Goal: Check status: Check status

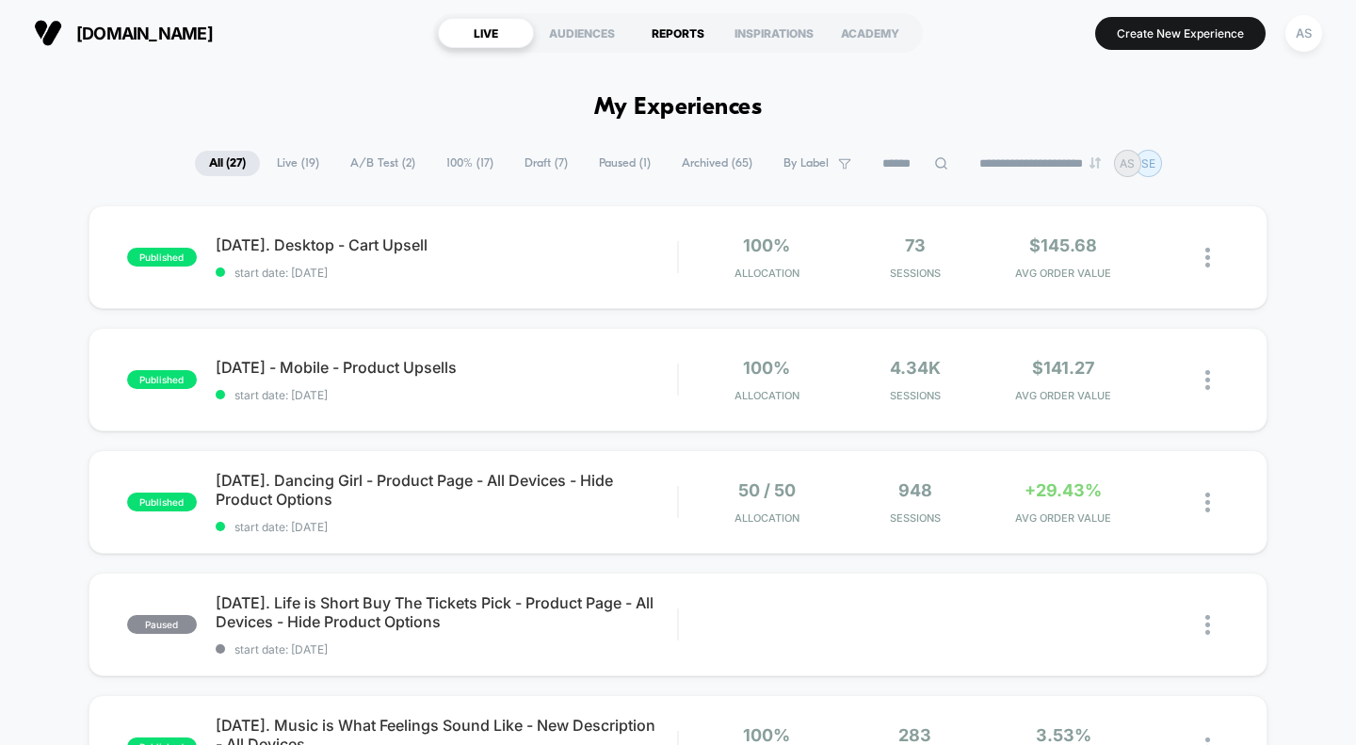
click at [680, 33] on div "REPORTS" at bounding box center [678, 33] width 96 height 30
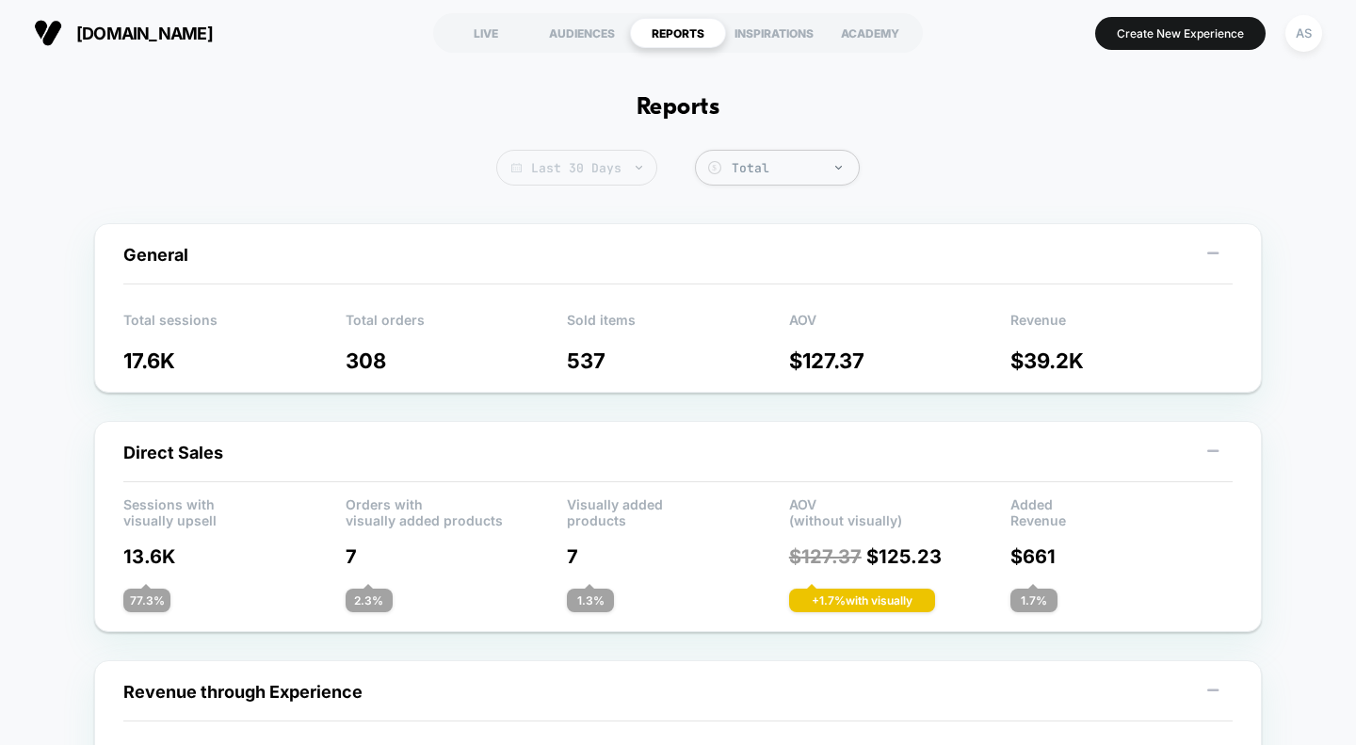
click at [596, 167] on span "Last 30 Days" at bounding box center [576, 168] width 161 height 36
select select "*"
select select "****"
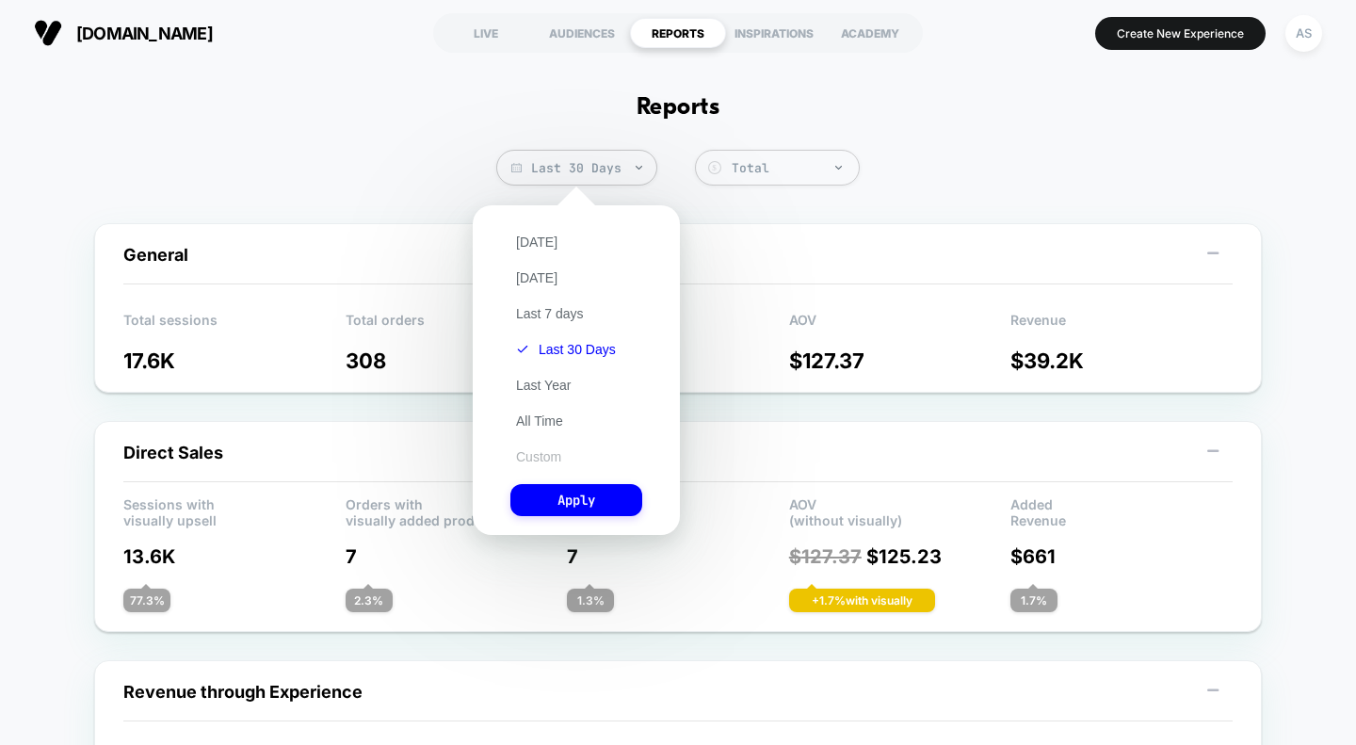
click at [537, 461] on button "Custom" at bounding box center [538, 456] width 56 height 17
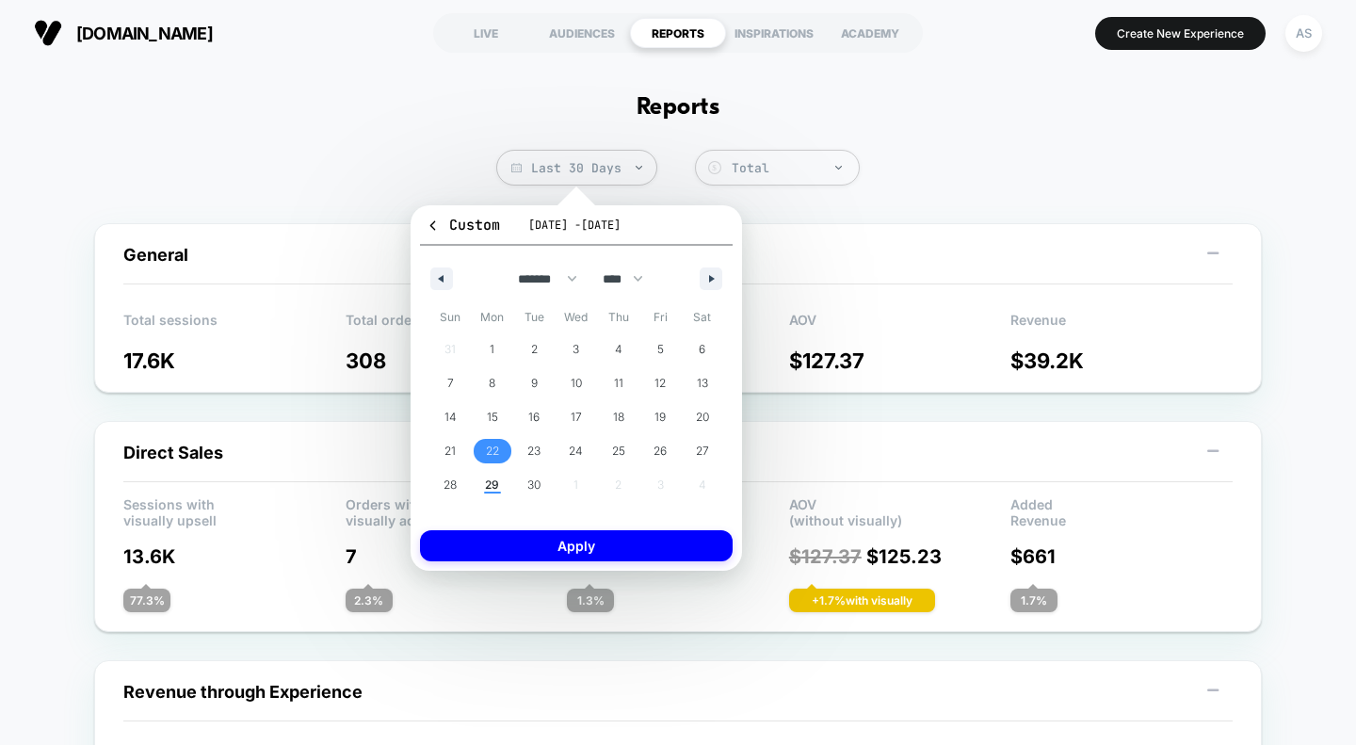
click at [486, 454] on span "22" at bounding box center [492, 451] width 13 height 34
click at [457, 481] on span "28" at bounding box center [449, 485] width 13 height 34
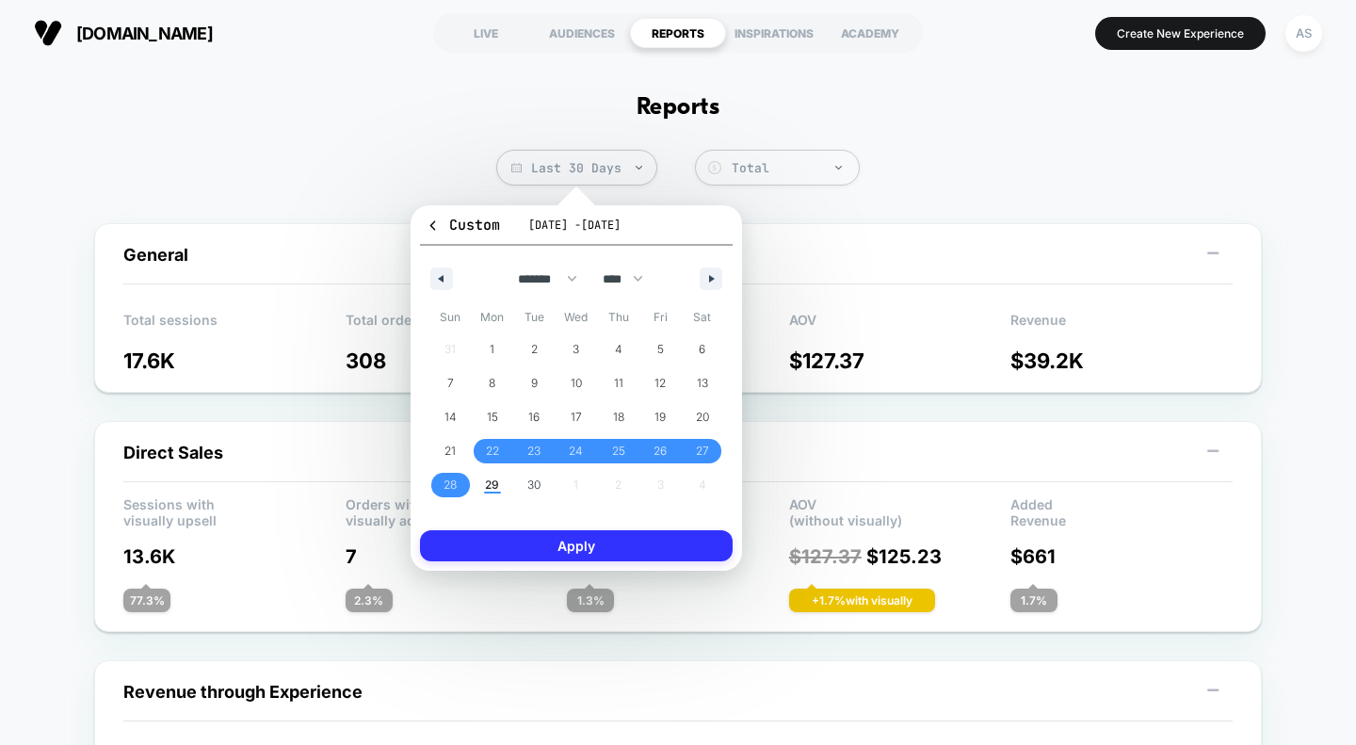
click at [523, 545] on button "Apply" at bounding box center [576, 545] width 313 height 31
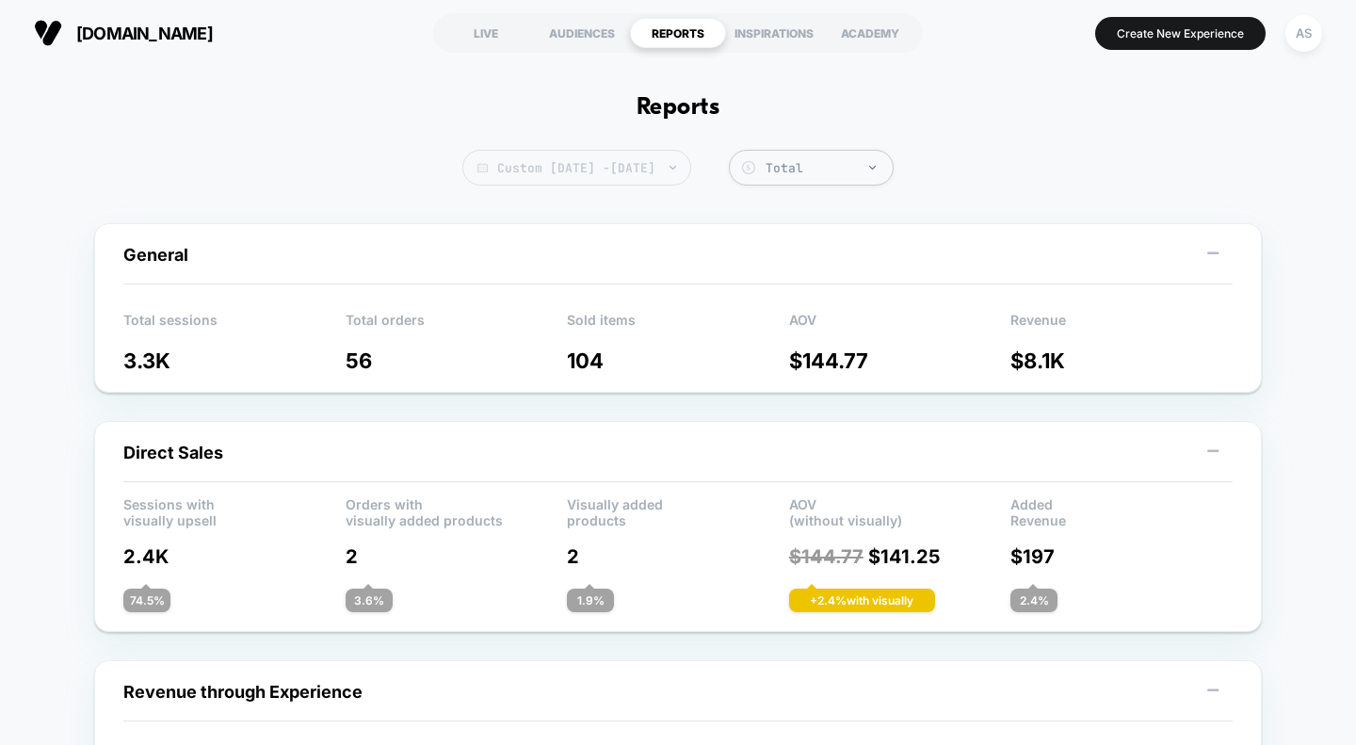
click at [656, 167] on span "Custom [DATE] - [DATE]" at bounding box center [576, 168] width 229 height 36
select select "*"
select select "****"
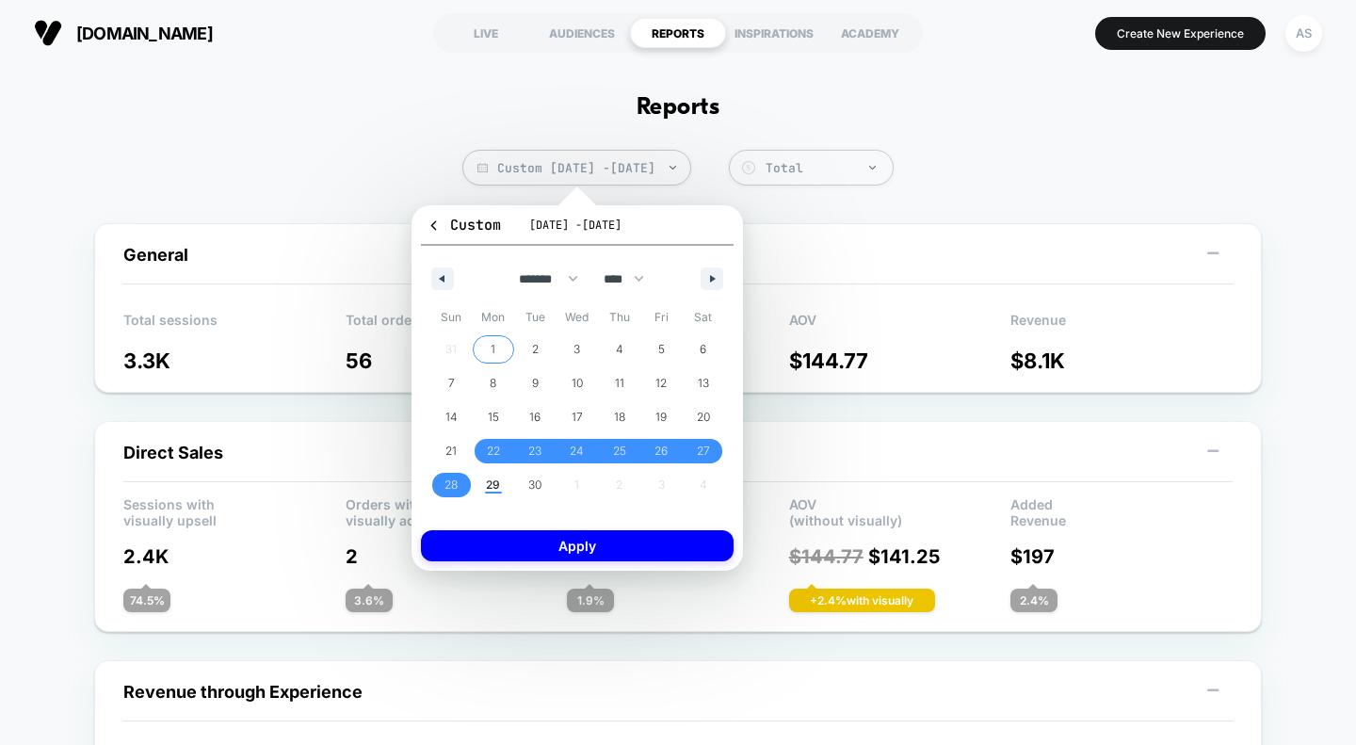
click at [500, 344] on span "1" at bounding box center [494, 349] width 42 height 24
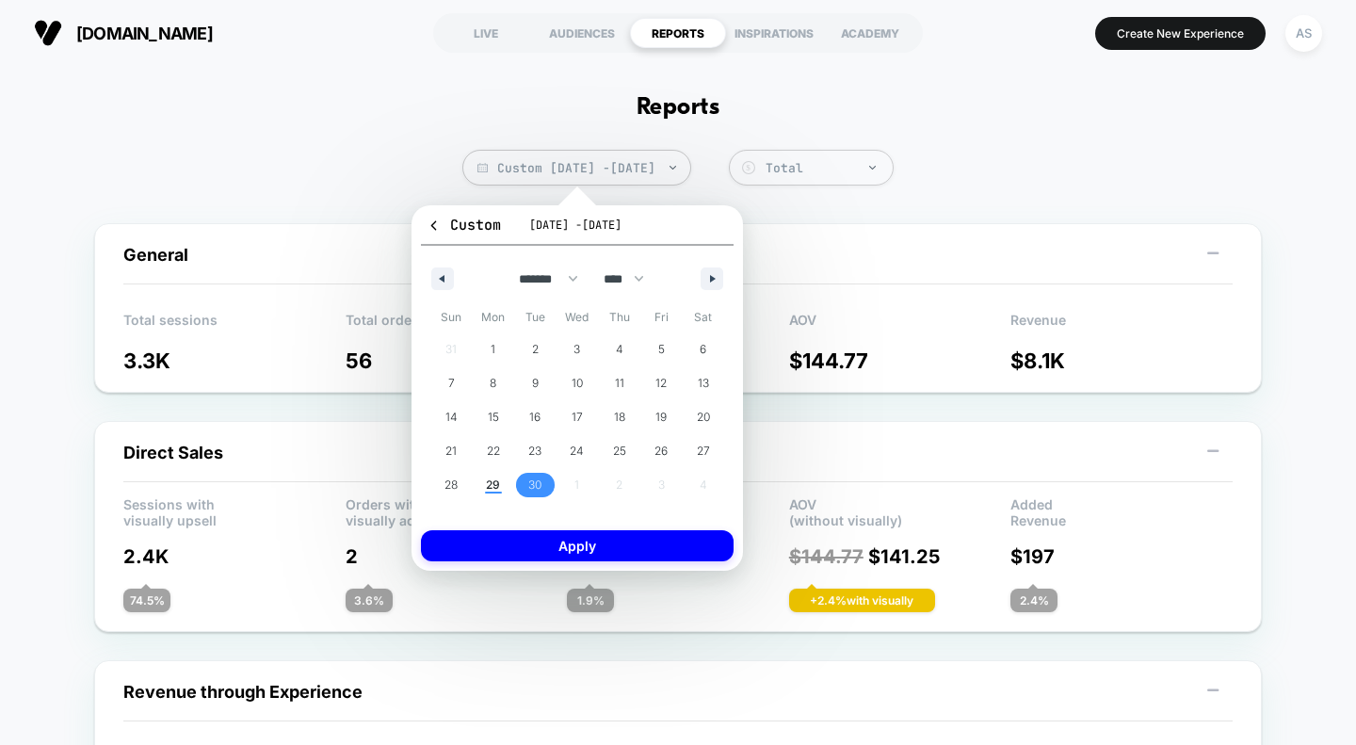
click at [531, 478] on span "30" at bounding box center [534, 485] width 13 height 34
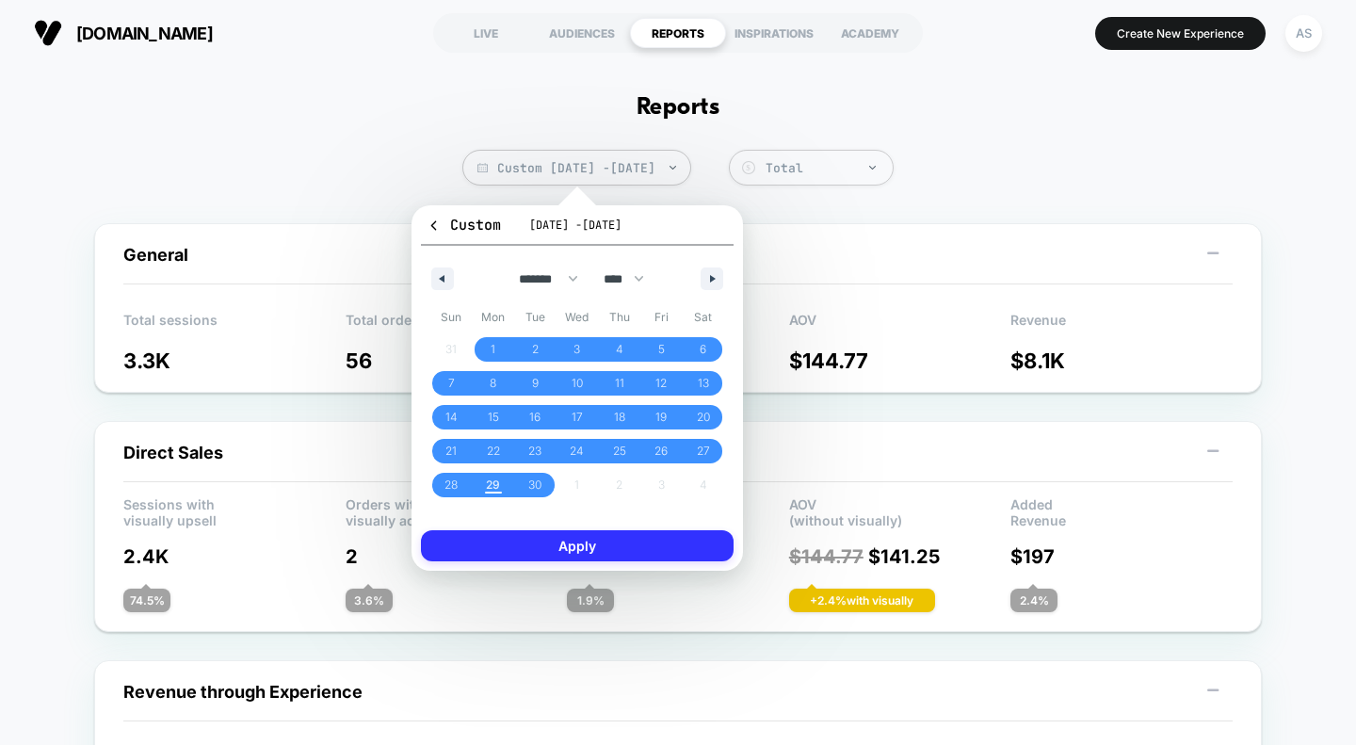
click at [574, 548] on button "Apply" at bounding box center [577, 545] width 313 height 31
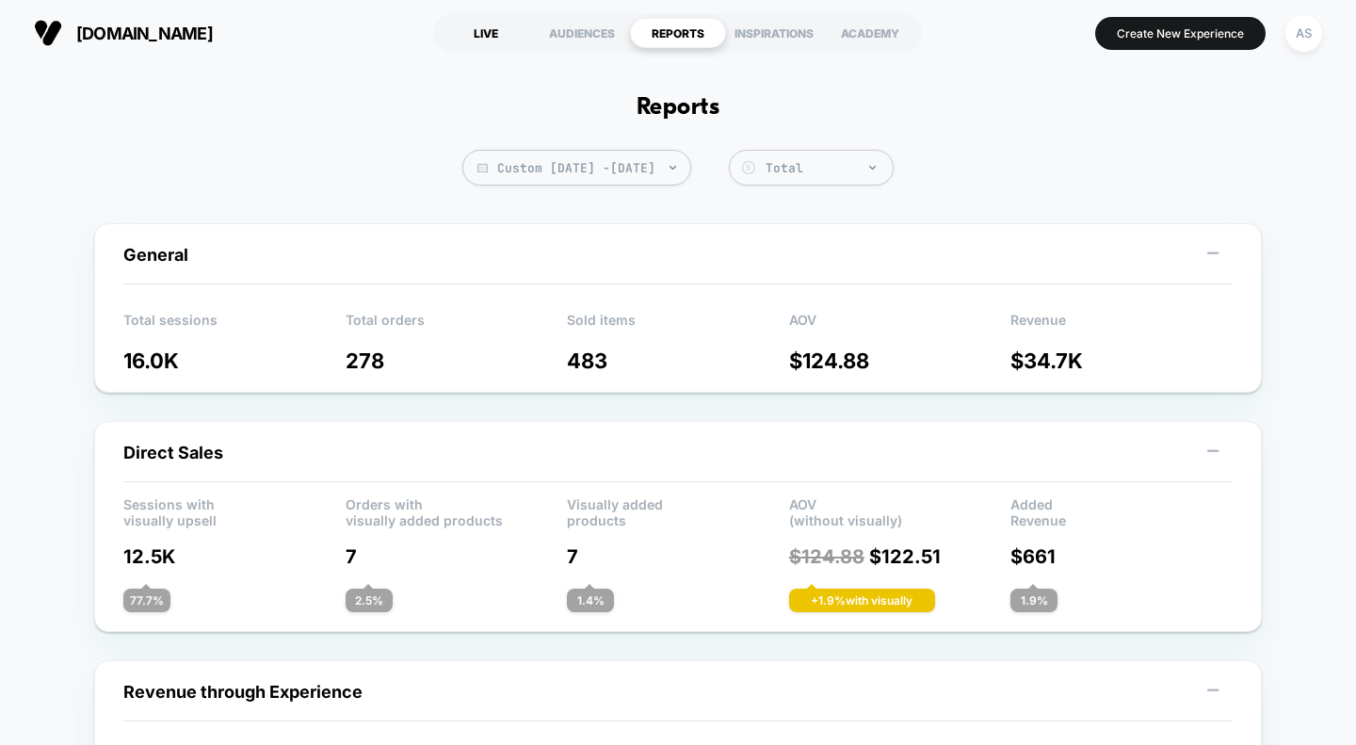
click at [496, 32] on div "LIVE" at bounding box center [486, 33] width 96 height 30
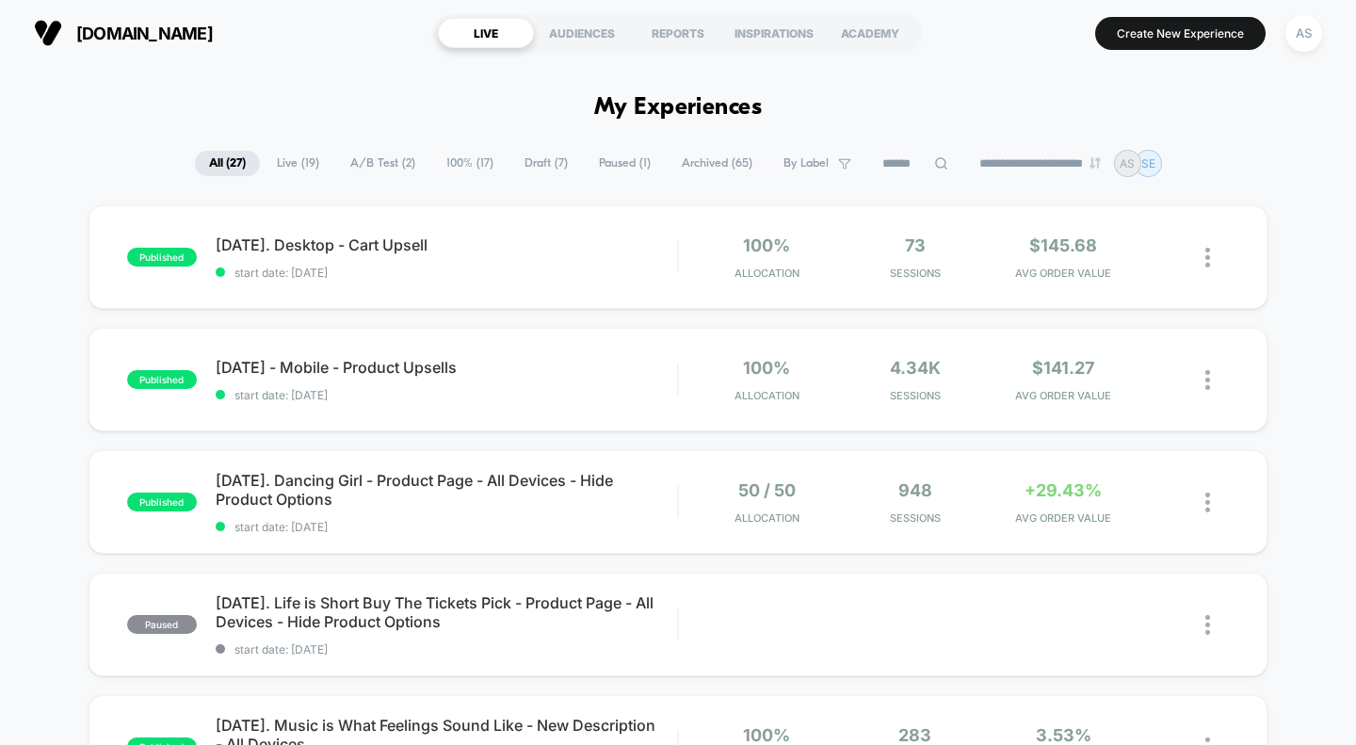
scroll to position [87, 0]
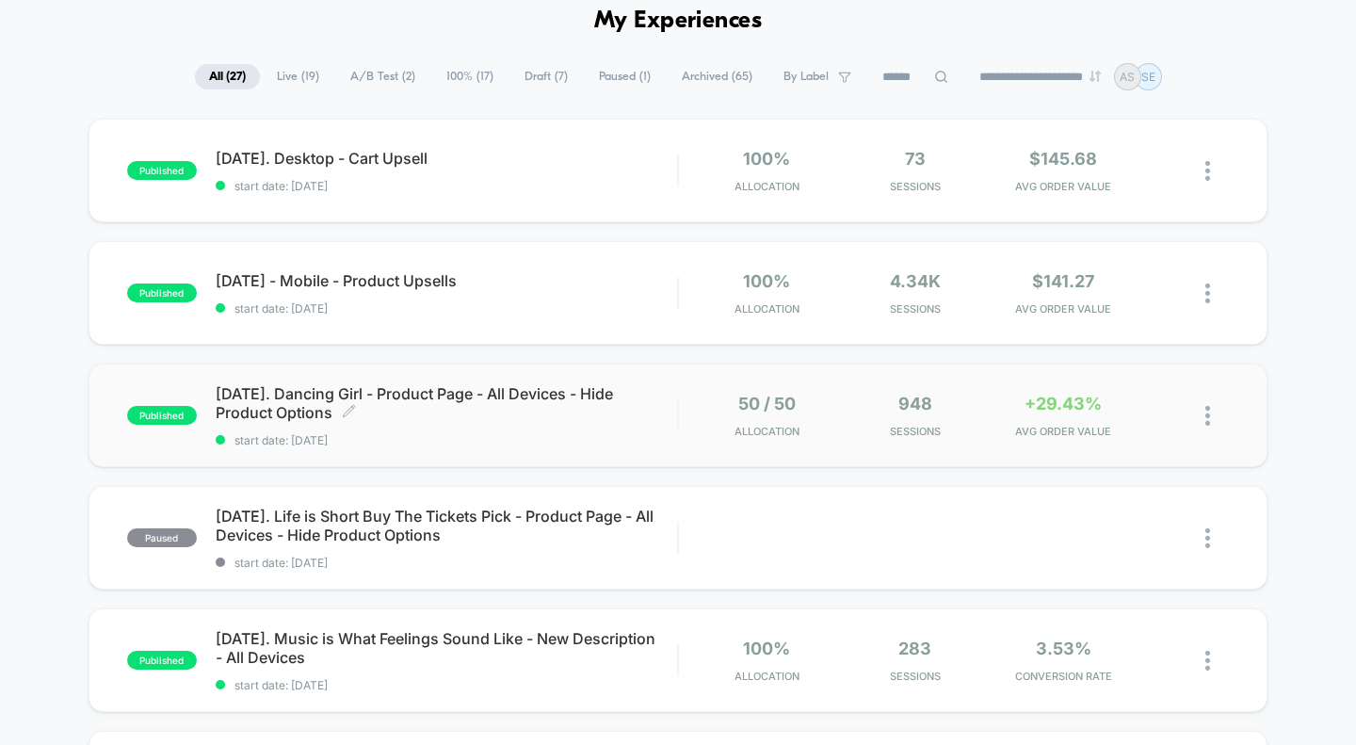
click at [419, 394] on span "[DATE]. Dancing Girl - Product Page - All Devices - Hide Product Options Click …" at bounding box center [447, 403] width 462 height 38
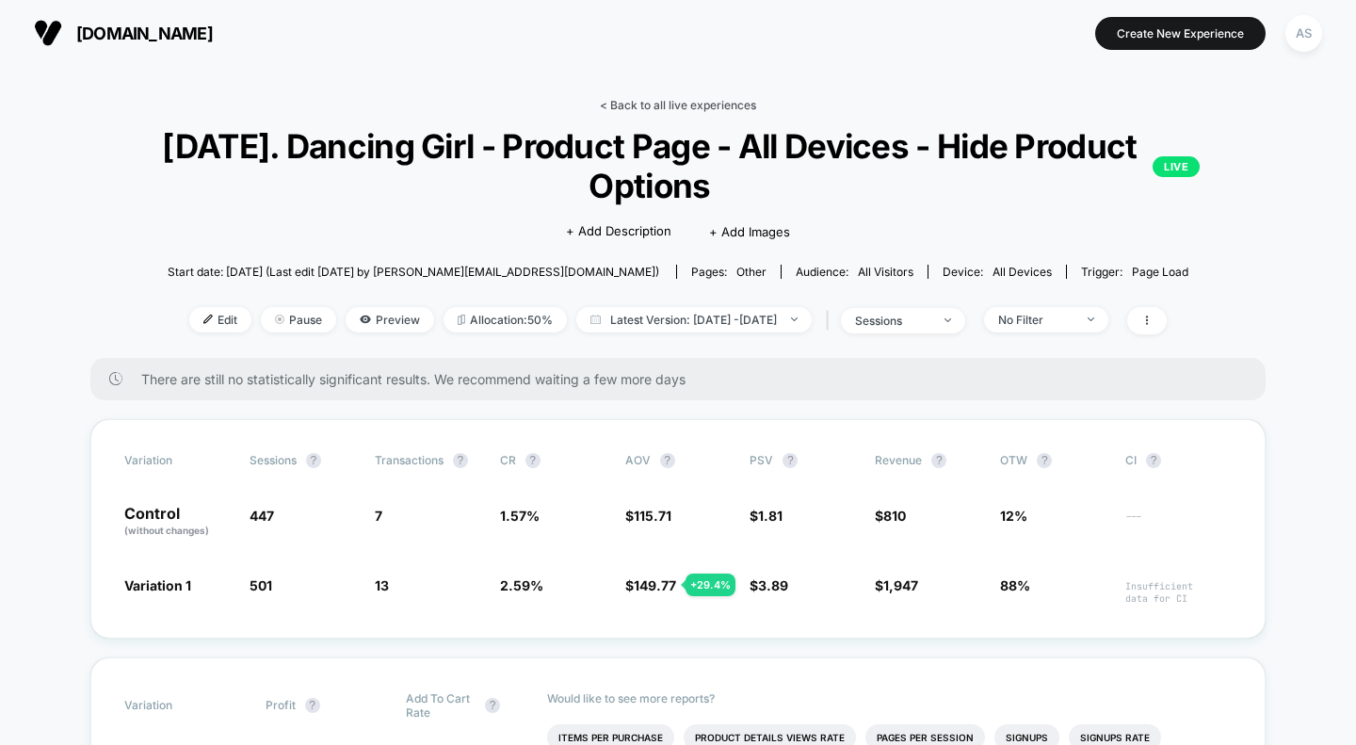
click at [642, 100] on link "< Back to all live experiences" at bounding box center [678, 105] width 156 height 14
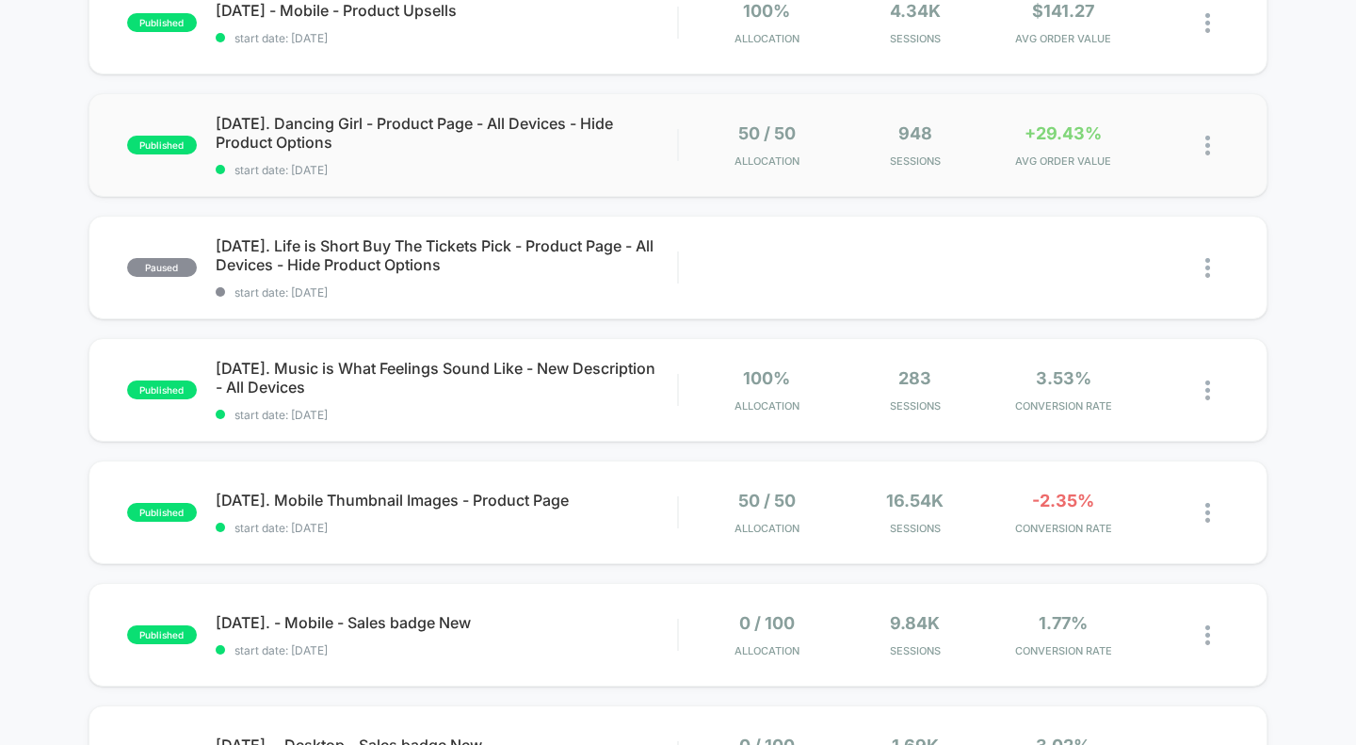
scroll to position [358, 0]
click at [488, 499] on span "[DATE]. Mobile Thumbnail Images - Product Page Click to edit experience details" at bounding box center [447, 499] width 462 height 19
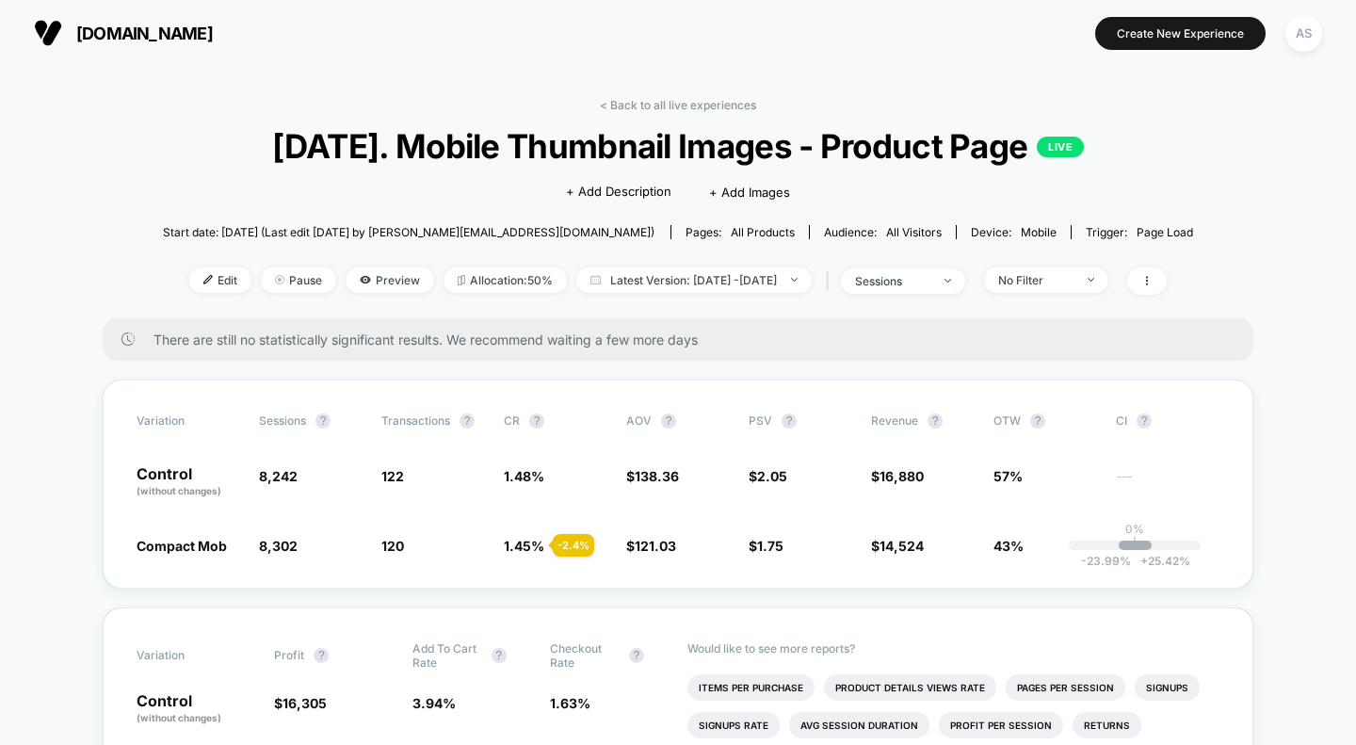
click at [660, 104] on link "< Back to all live experiences" at bounding box center [678, 105] width 156 height 14
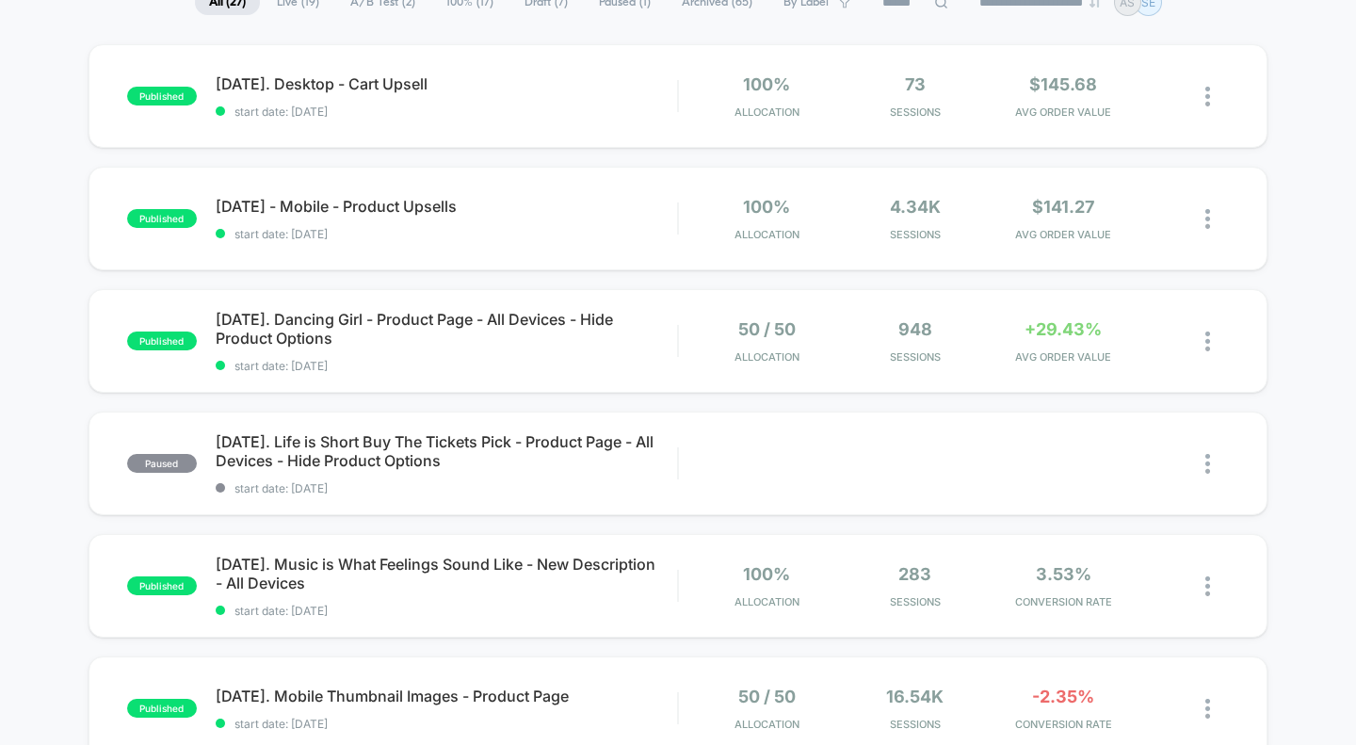
scroll to position [173, 0]
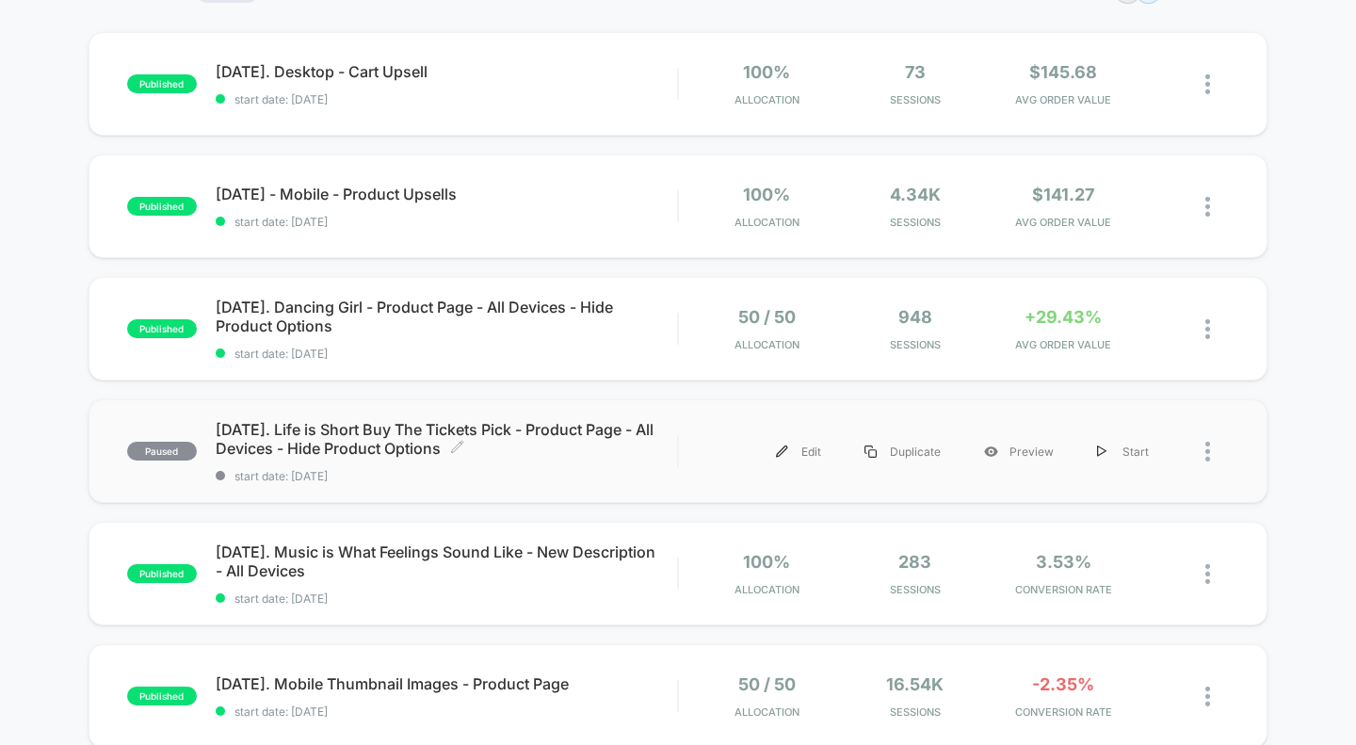
click at [389, 439] on span "[DATE]. Life is Short Buy The Tickets Pick - Product Page - All Devices - Hide …" at bounding box center [447, 439] width 462 height 38
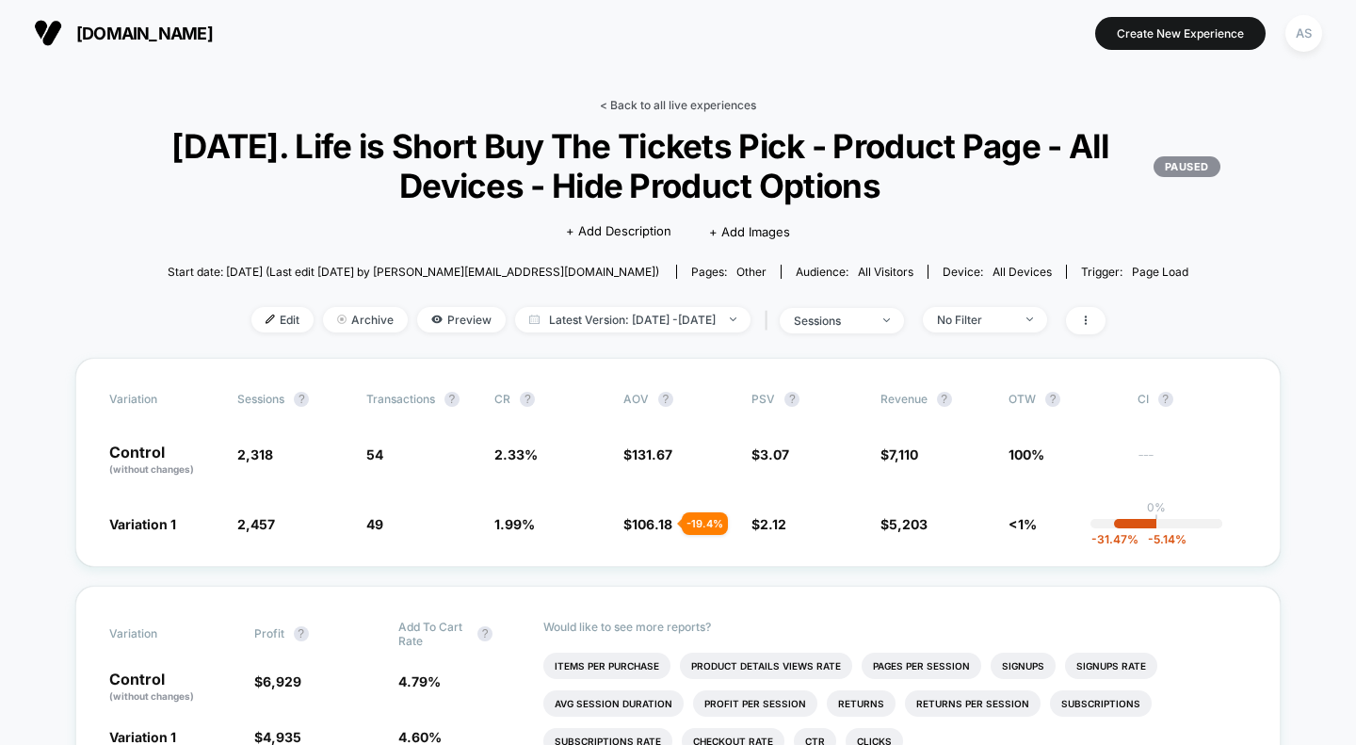
click at [678, 106] on link "< Back to all live experiences" at bounding box center [678, 105] width 156 height 14
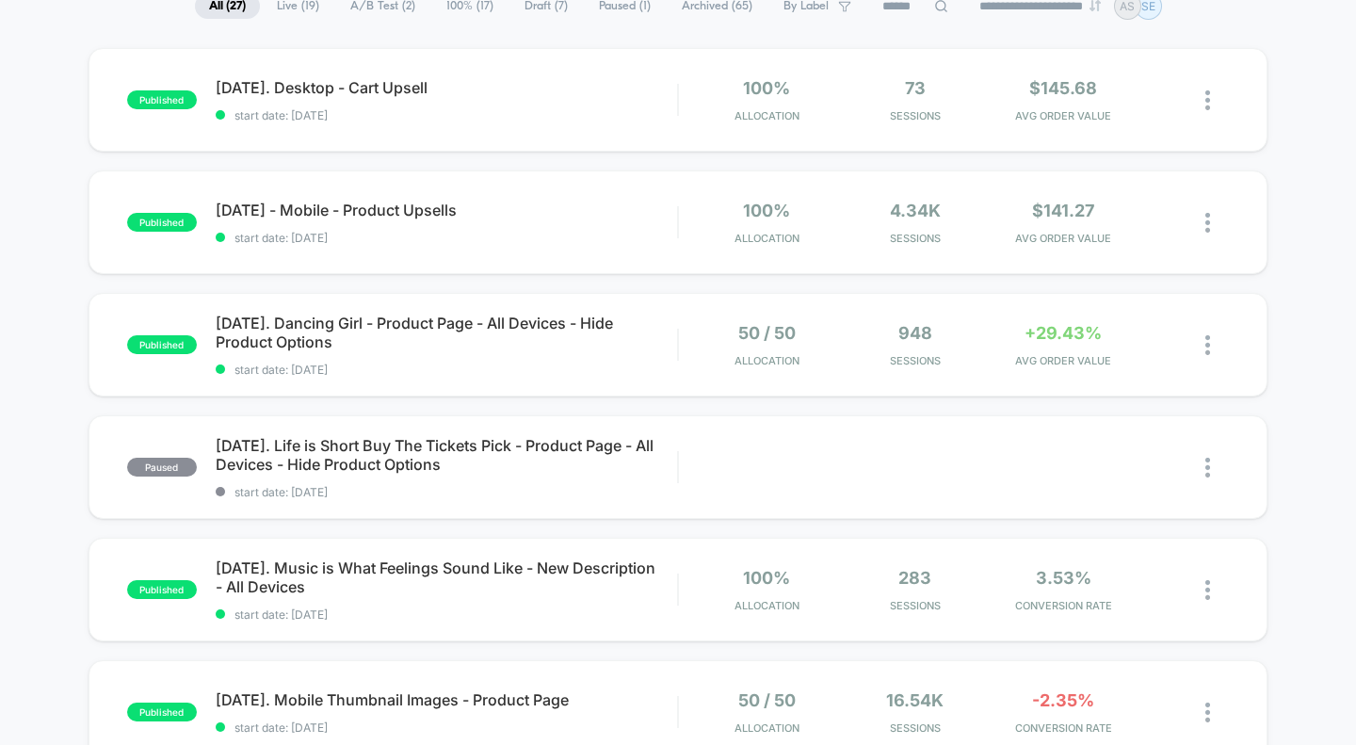
scroll to position [227, 0]
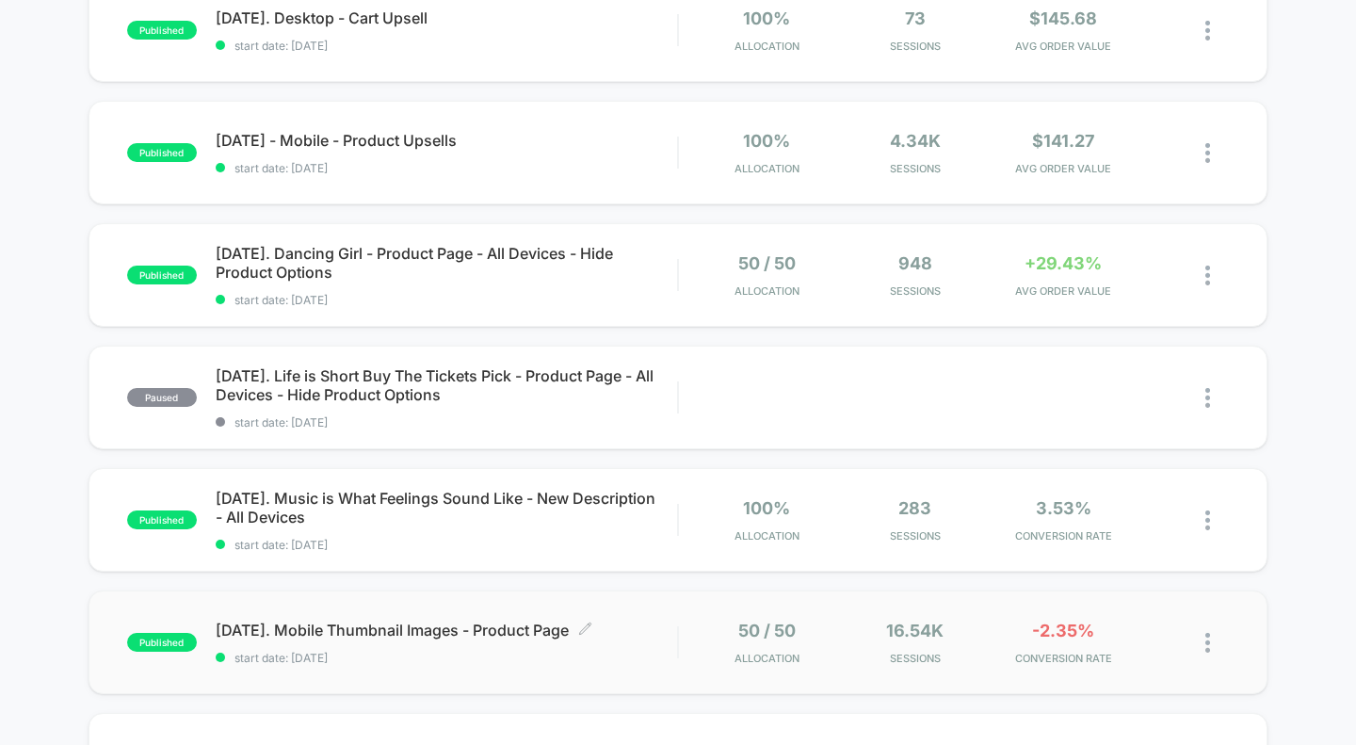
click at [446, 635] on span "[DATE]. Mobile Thumbnail Images - Product Page Click to edit experience details" at bounding box center [447, 629] width 462 height 19
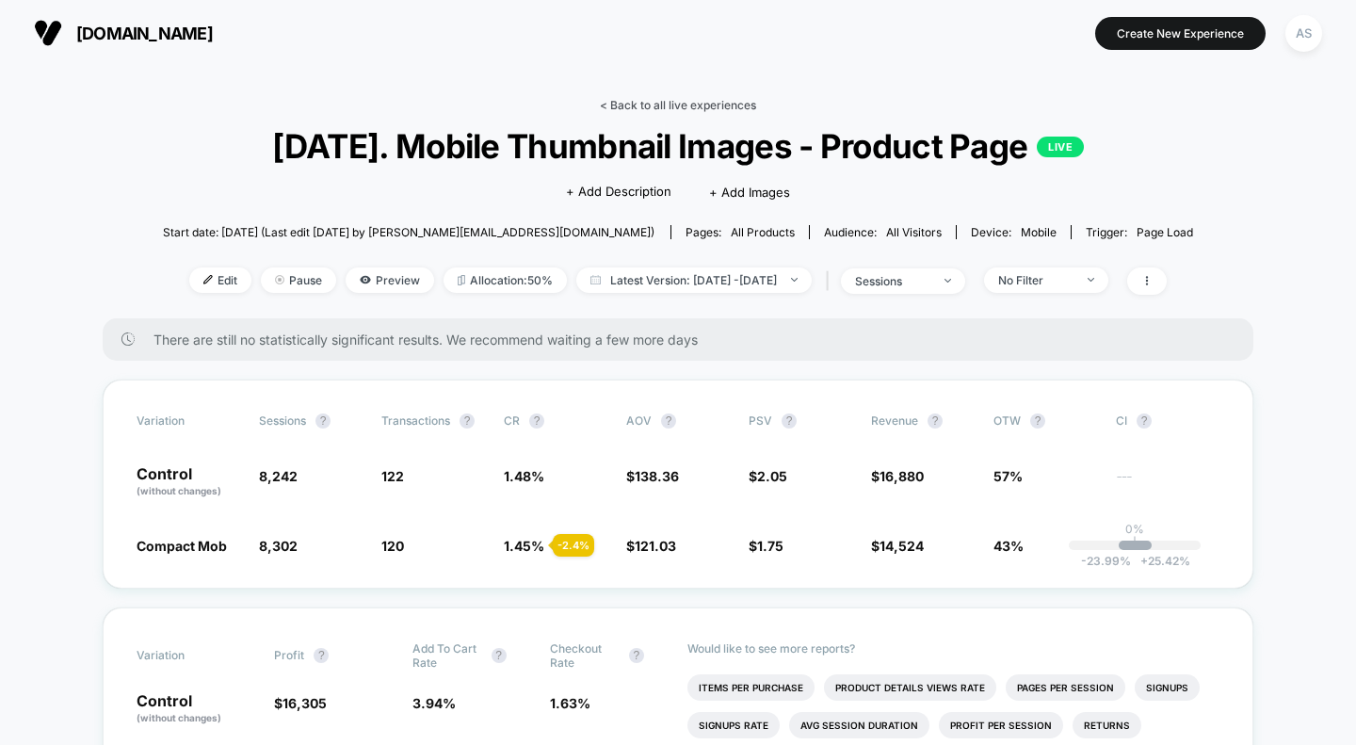
click at [689, 102] on link "< Back to all live experiences" at bounding box center [678, 105] width 156 height 14
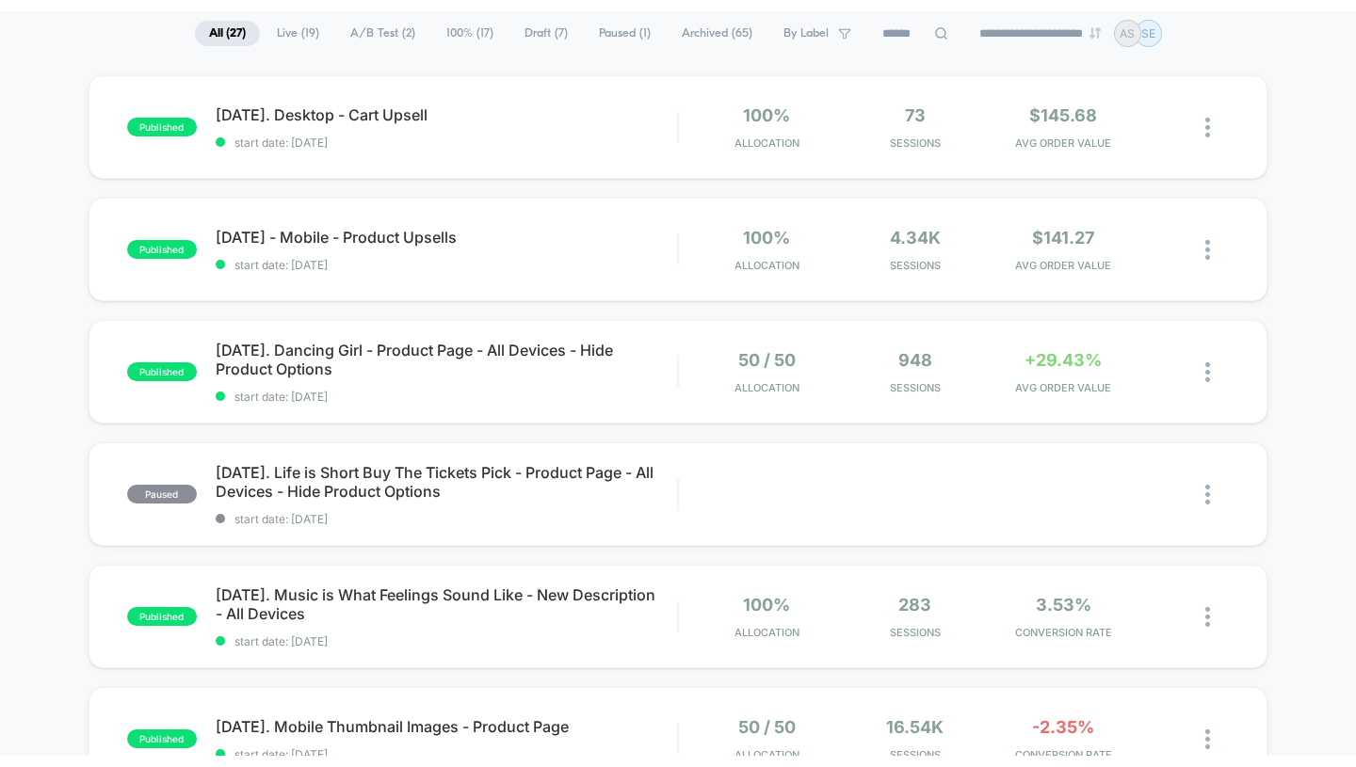
scroll to position [138, 0]
